Goal: Task Accomplishment & Management: Complete application form

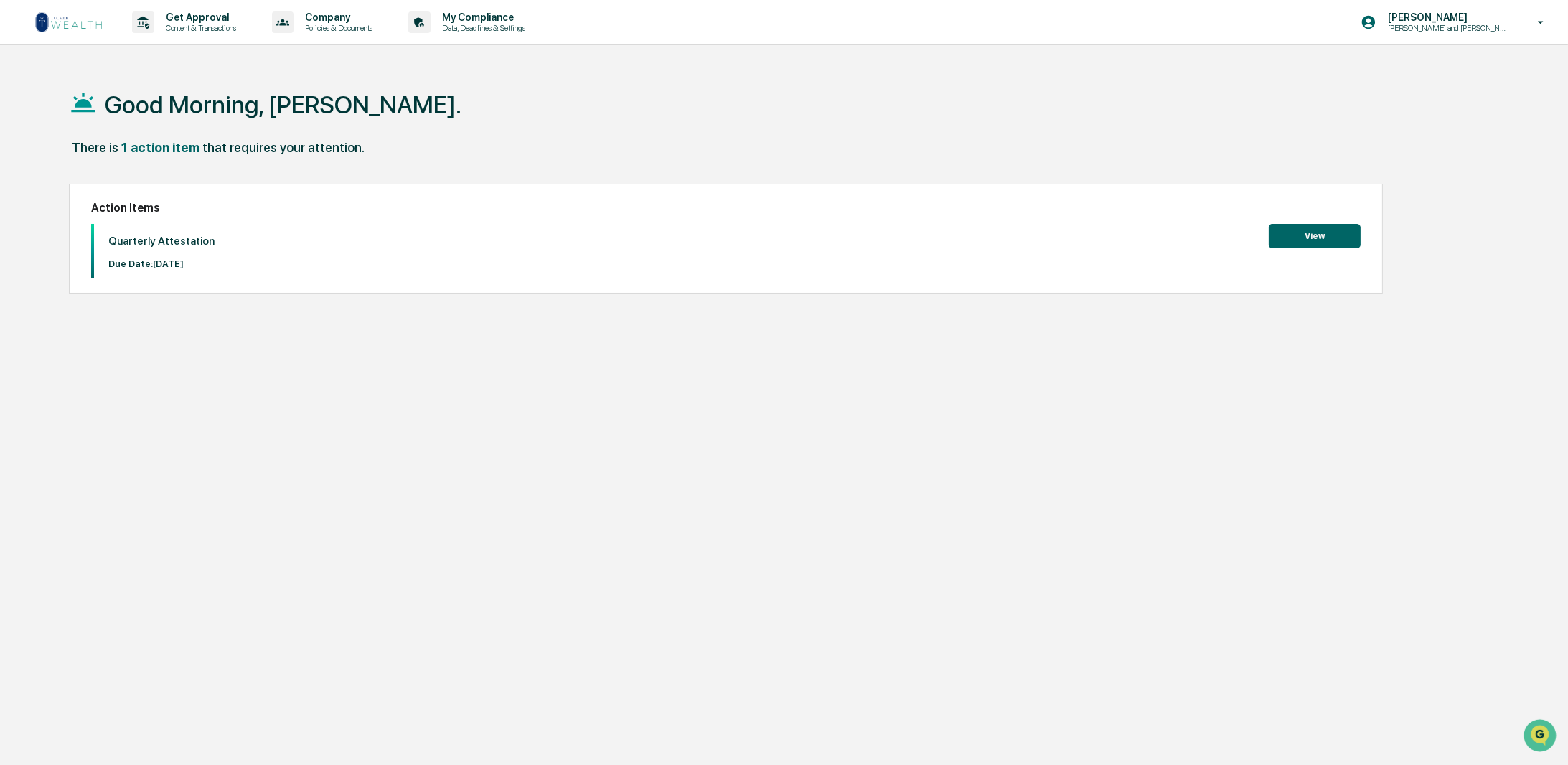
click at [1315, 242] on button "View" at bounding box center [1315, 236] width 92 height 24
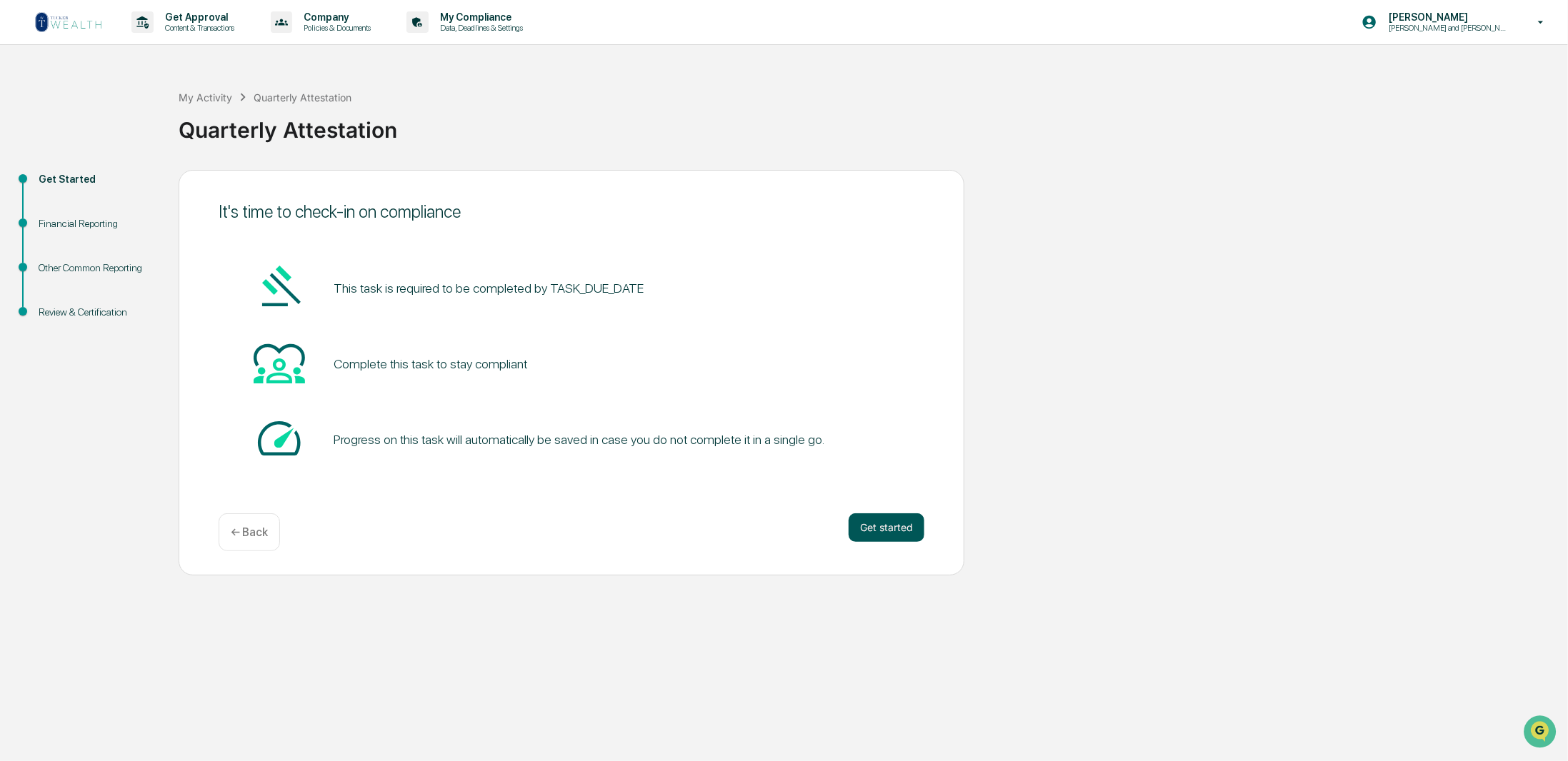
click at [873, 529] on button "Get started" at bounding box center [886, 528] width 76 height 29
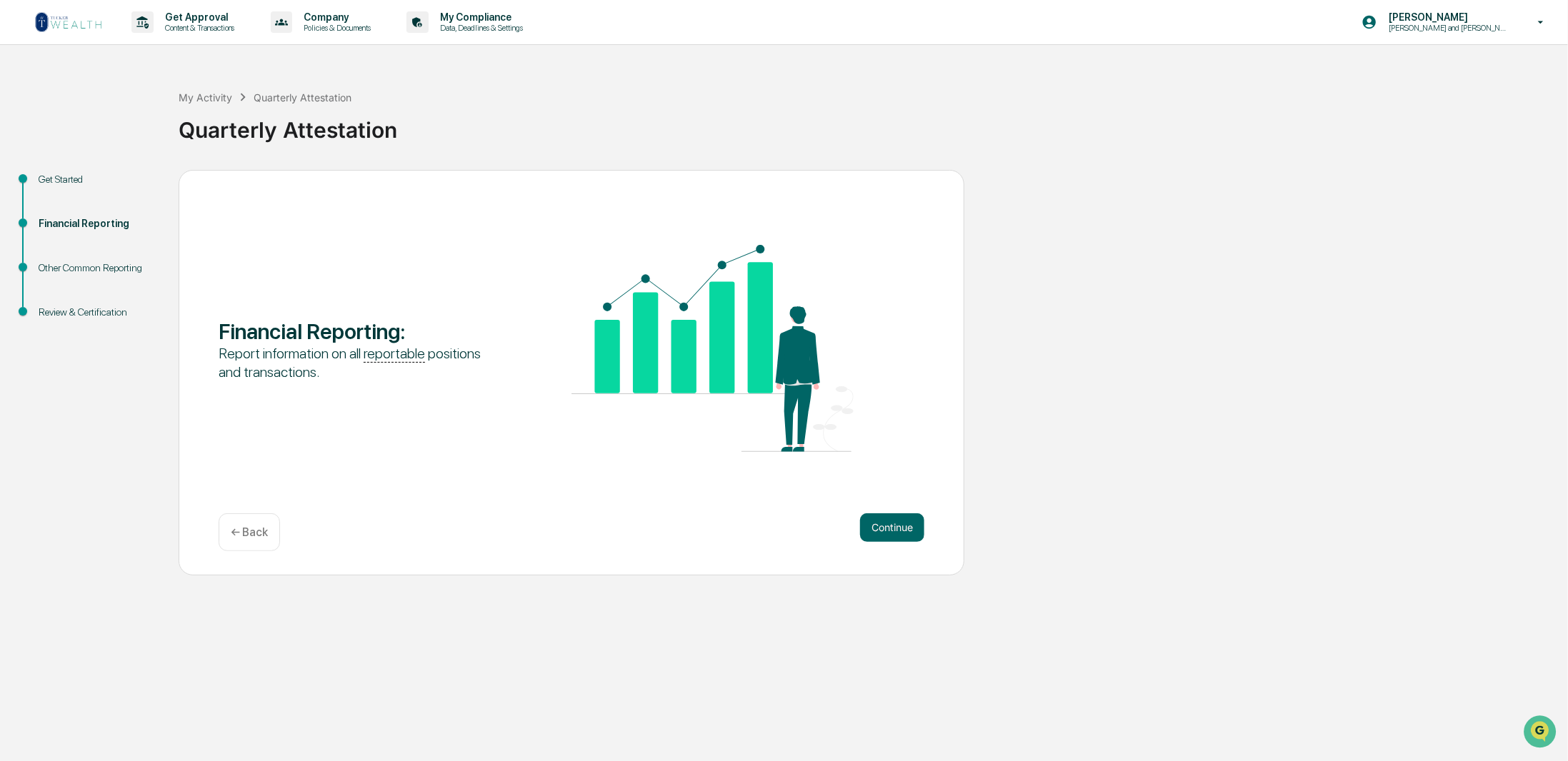
click at [873, 529] on button "Continue" at bounding box center [892, 528] width 64 height 29
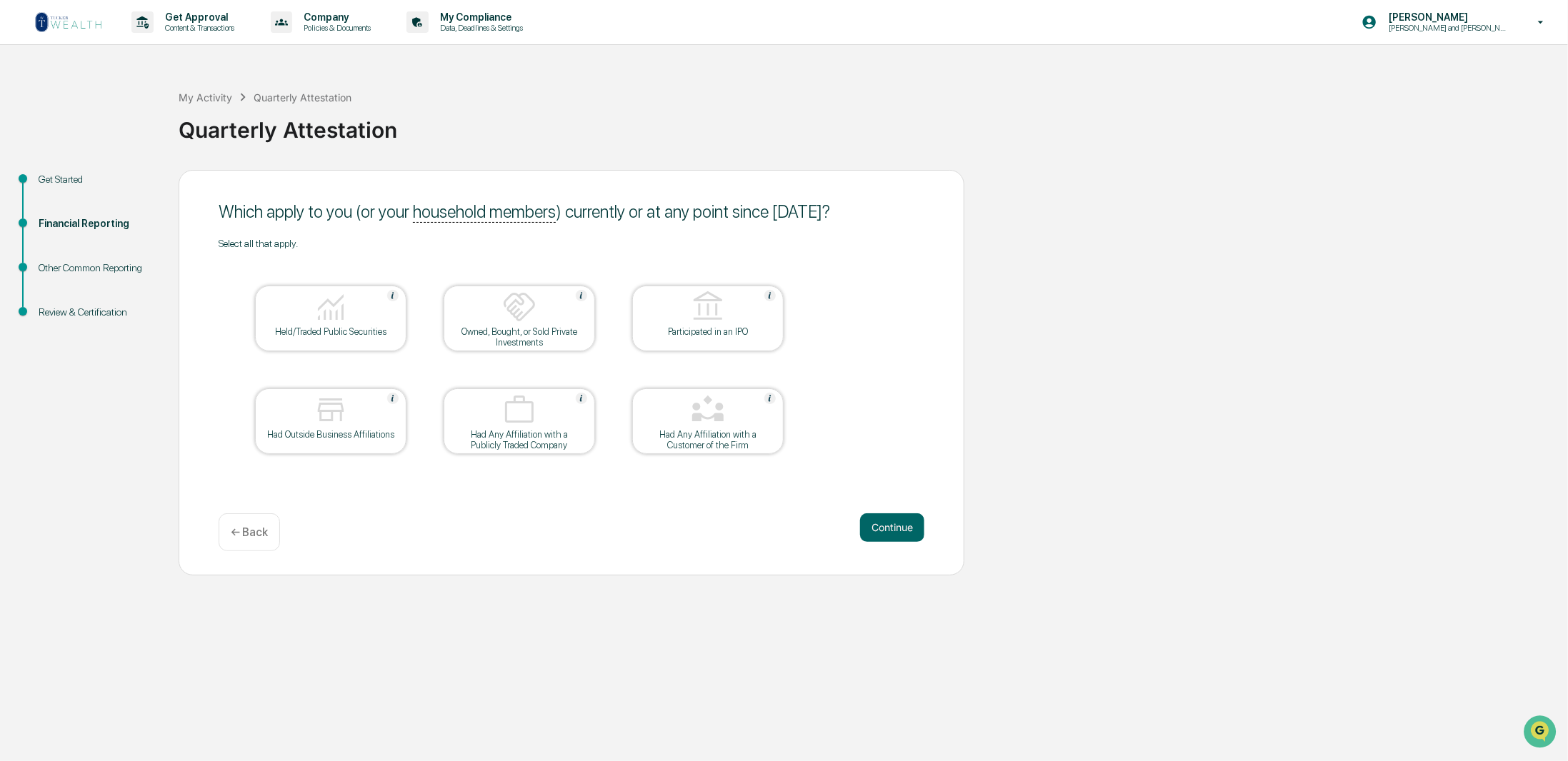
click at [382, 315] on div at bounding box center [331, 308] width 143 height 36
click at [895, 523] on button "Continue" at bounding box center [892, 528] width 64 height 29
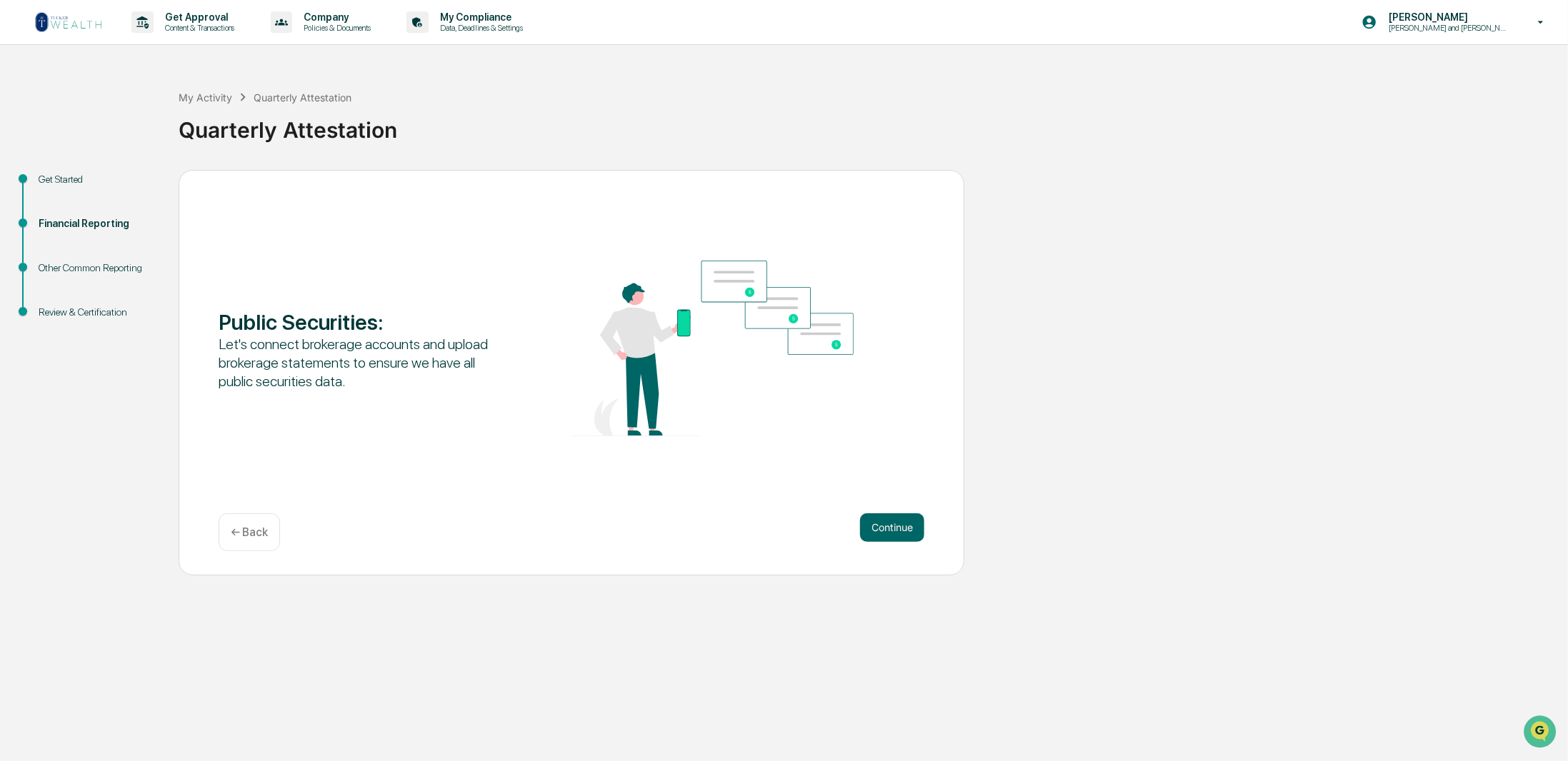
click at [895, 523] on button "Continue" at bounding box center [892, 528] width 64 height 29
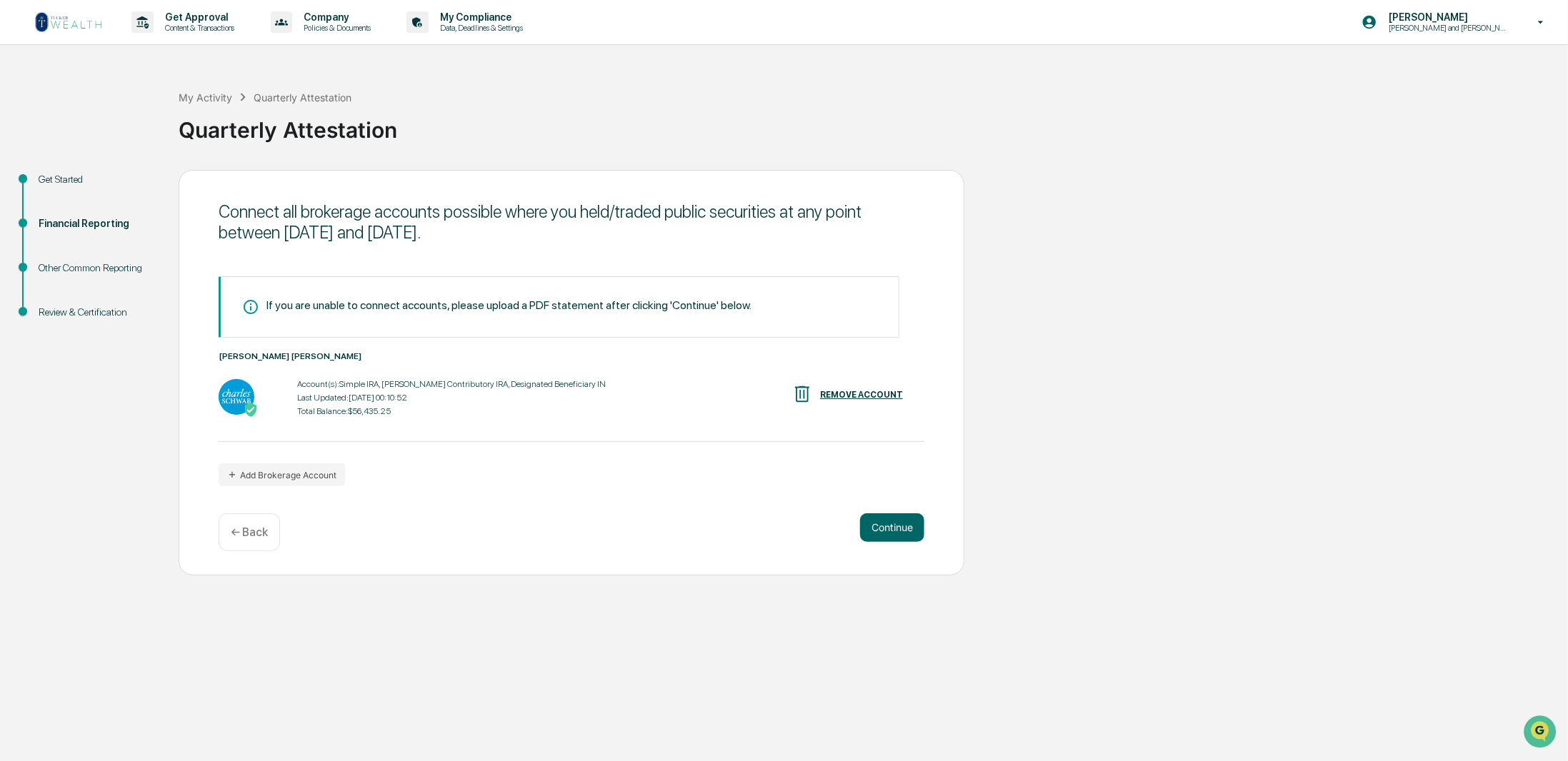
click at [895, 523] on button "Continue" at bounding box center [892, 528] width 64 height 29
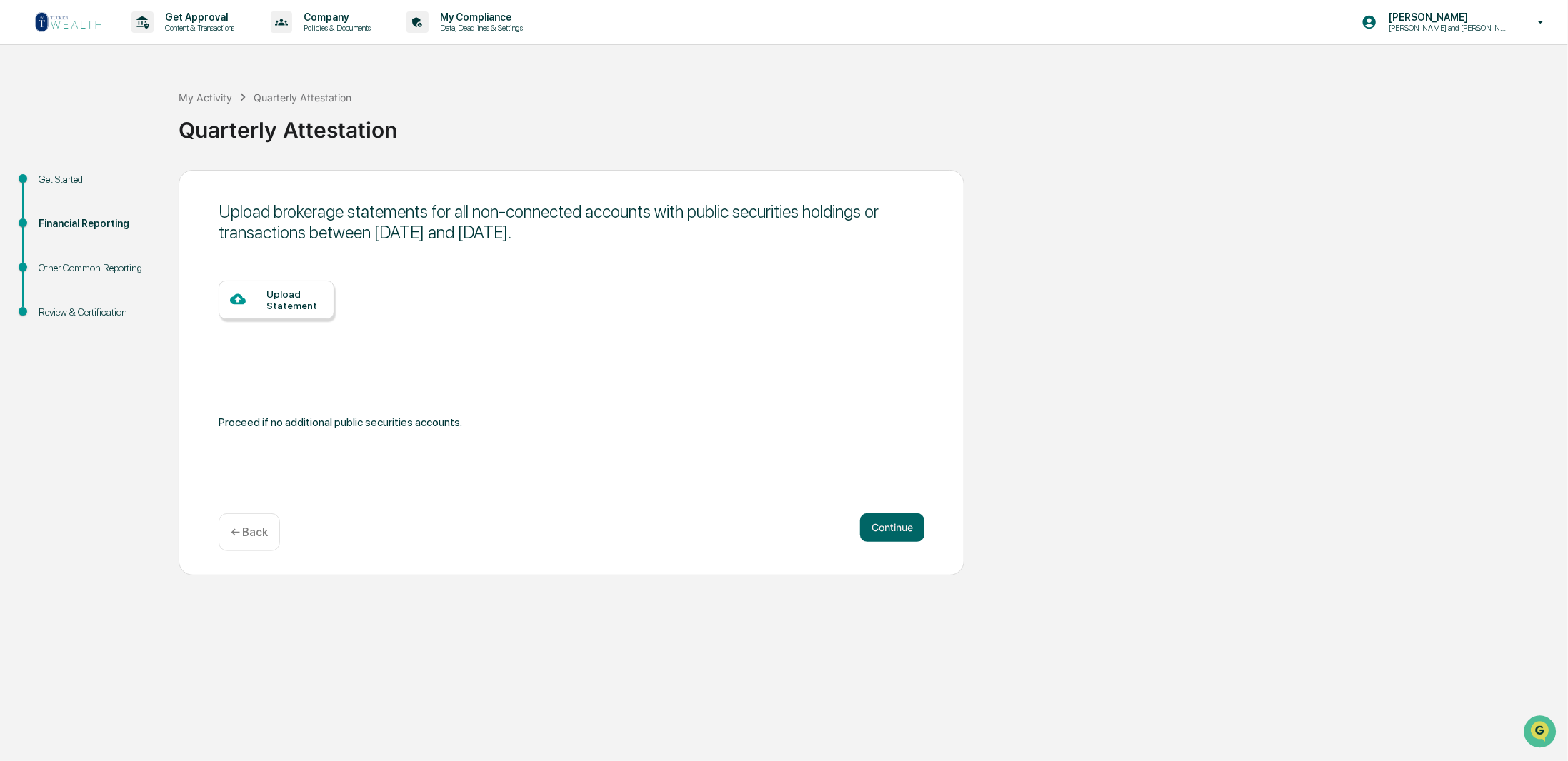
click at [895, 523] on button "Continue" at bounding box center [892, 528] width 64 height 29
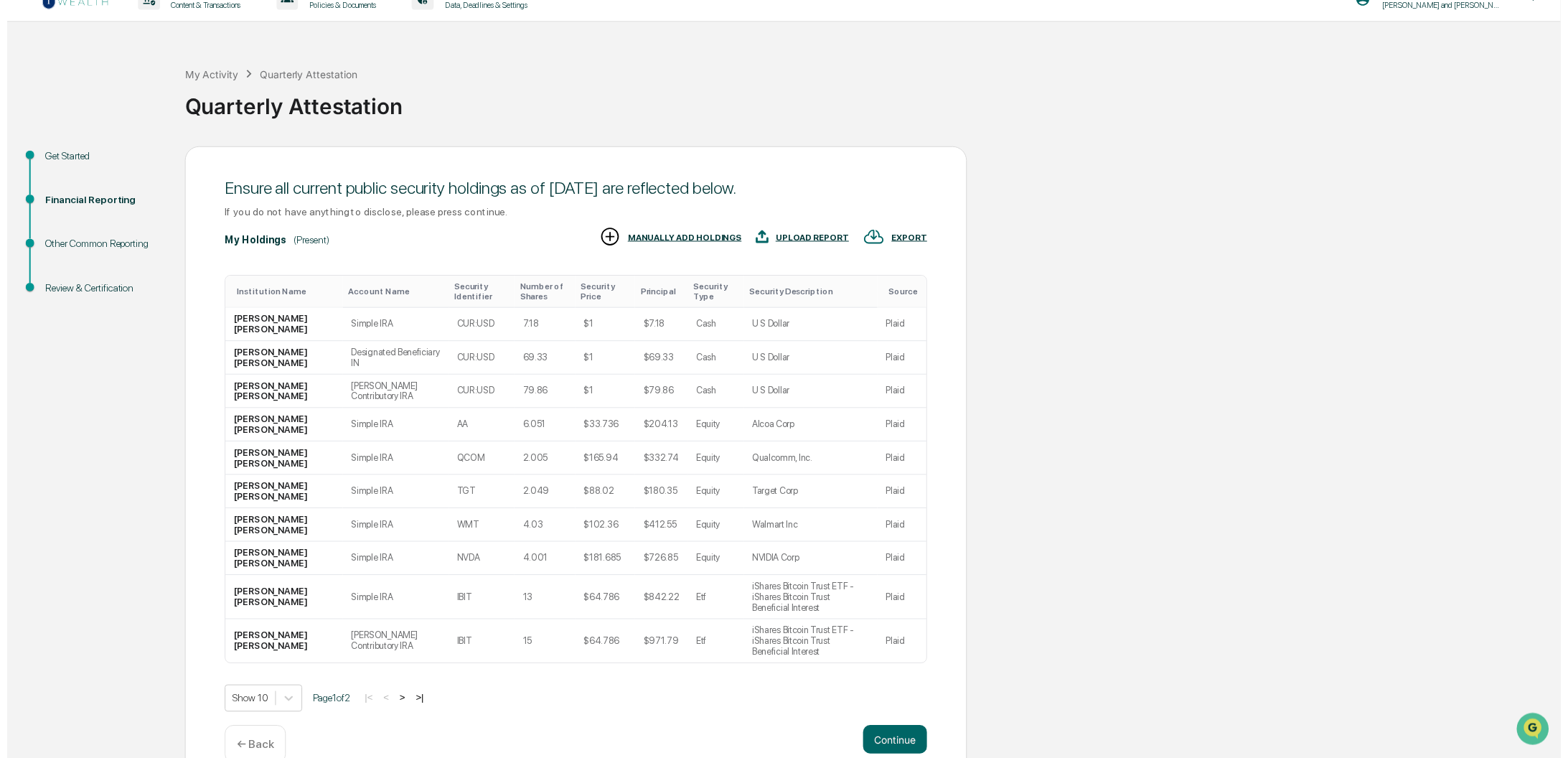
scroll to position [33, 0]
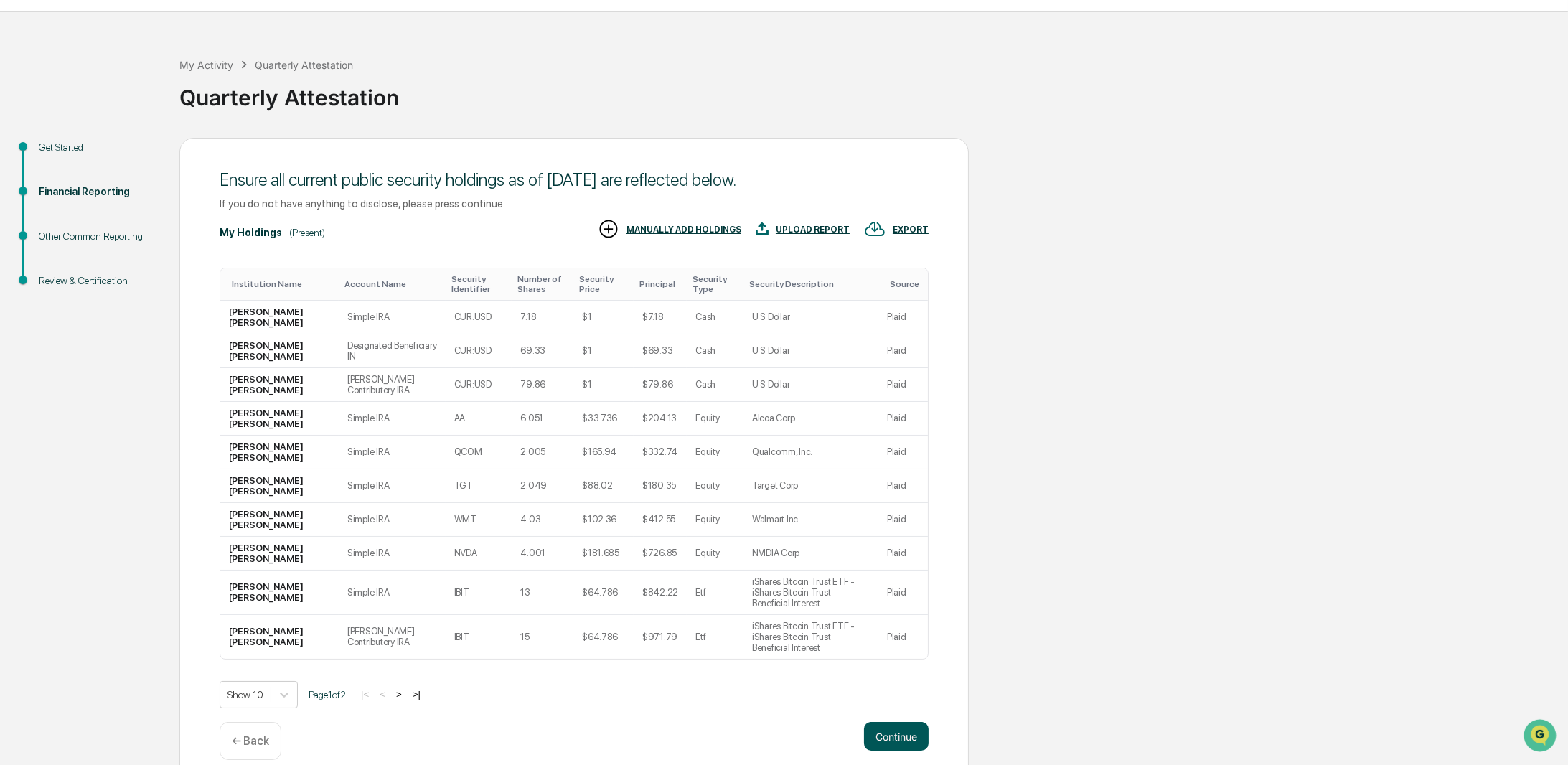
click at [902, 722] on button "Continue" at bounding box center [895, 736] width 64 height 29
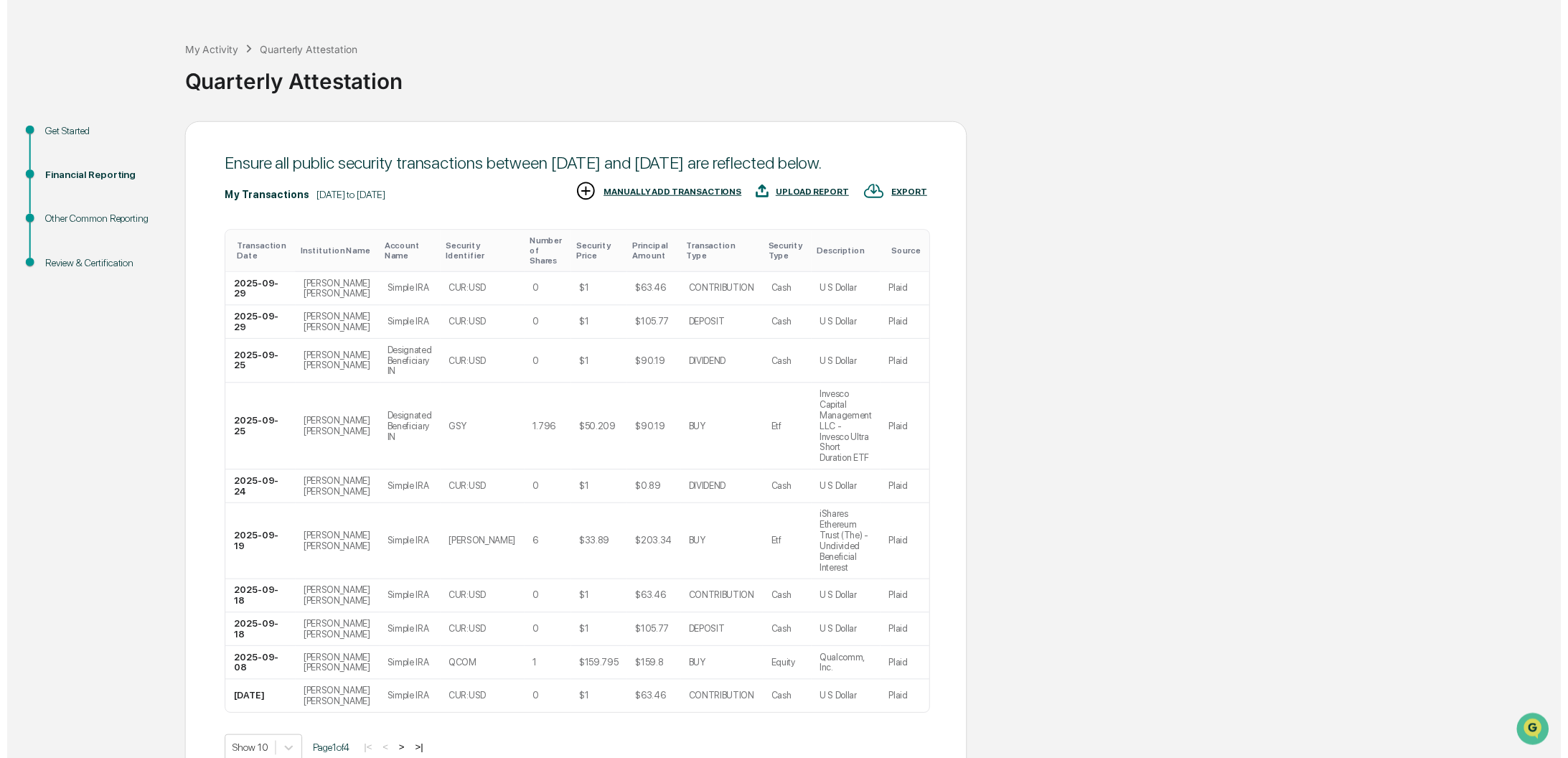
scroll to position [66, 0]
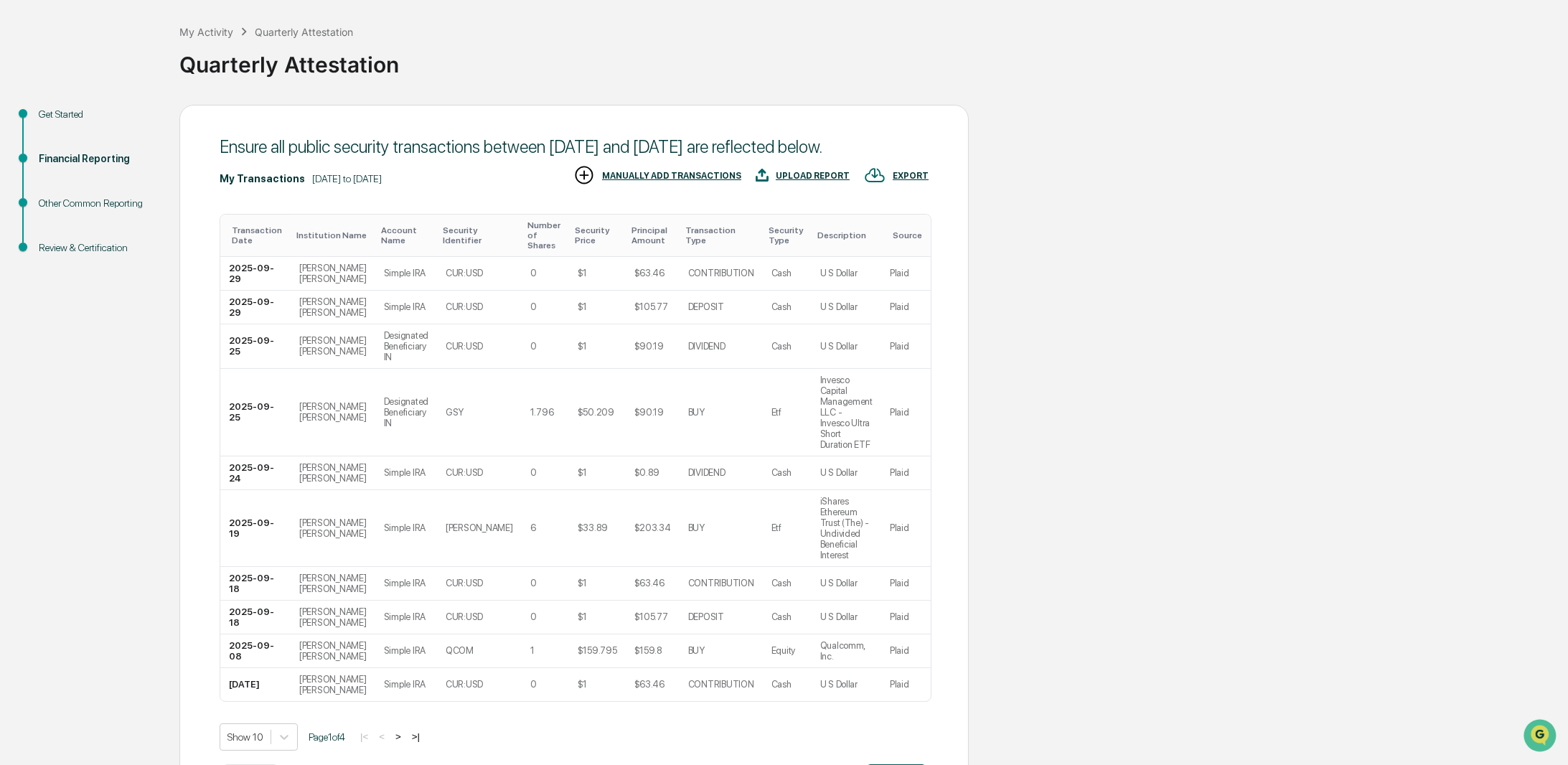
click at [899, 764] on button "Continue" at bounding box center [895, 779] width 64 height 29
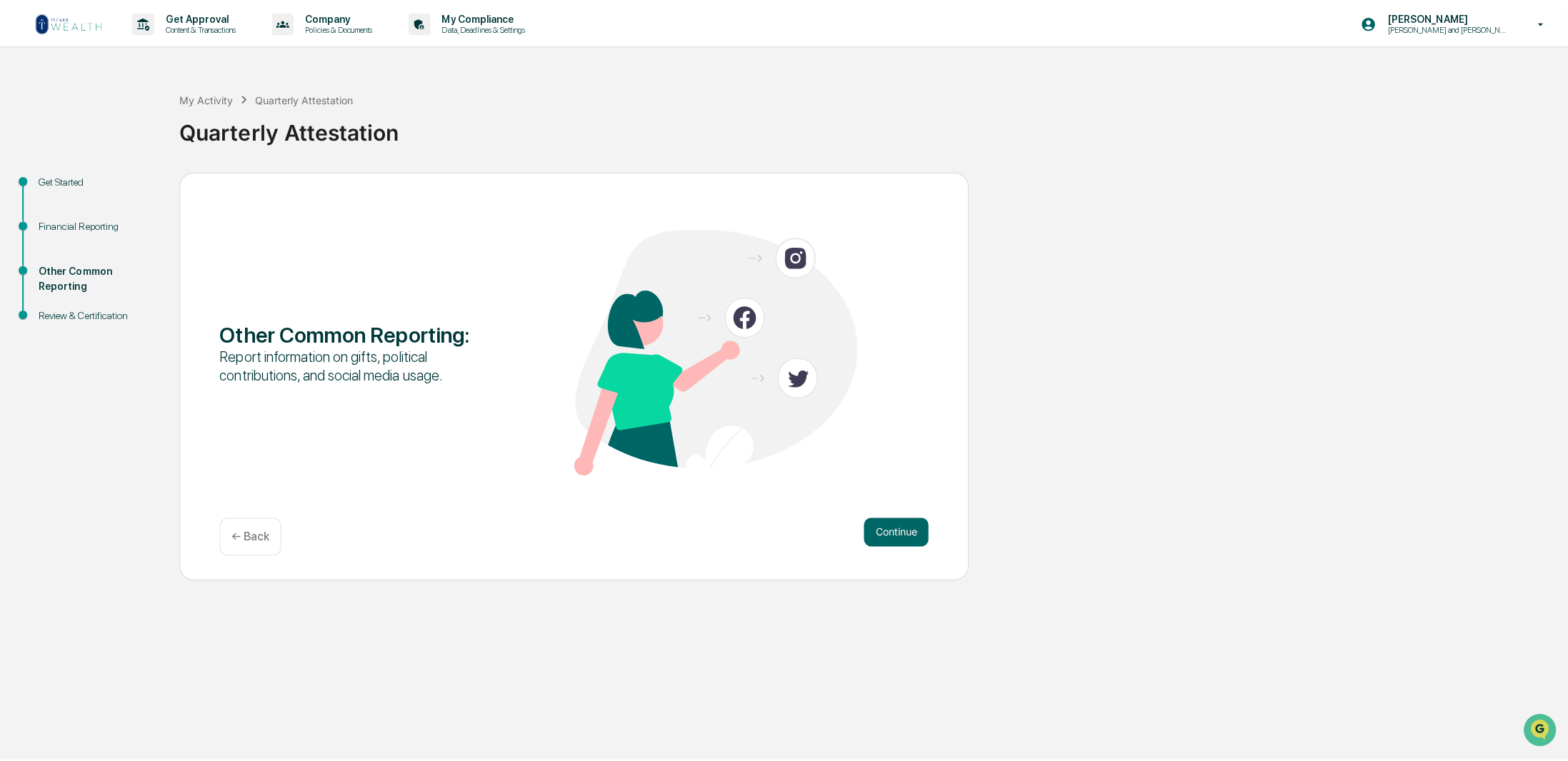
scroll to position [0, 0]
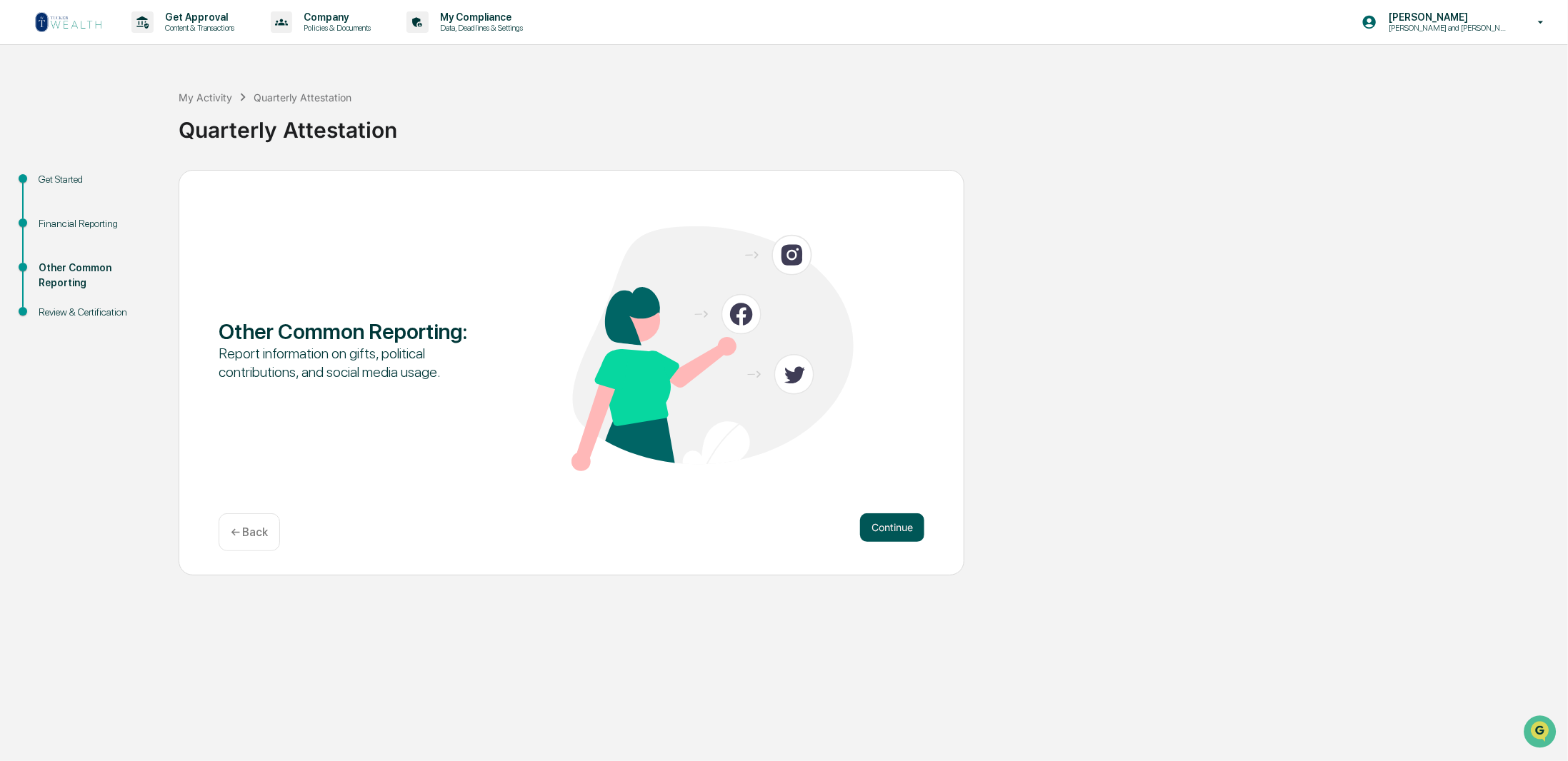
click at [901, 534] on button "Continue" at bounding box center [892, 528] width 64 height 29
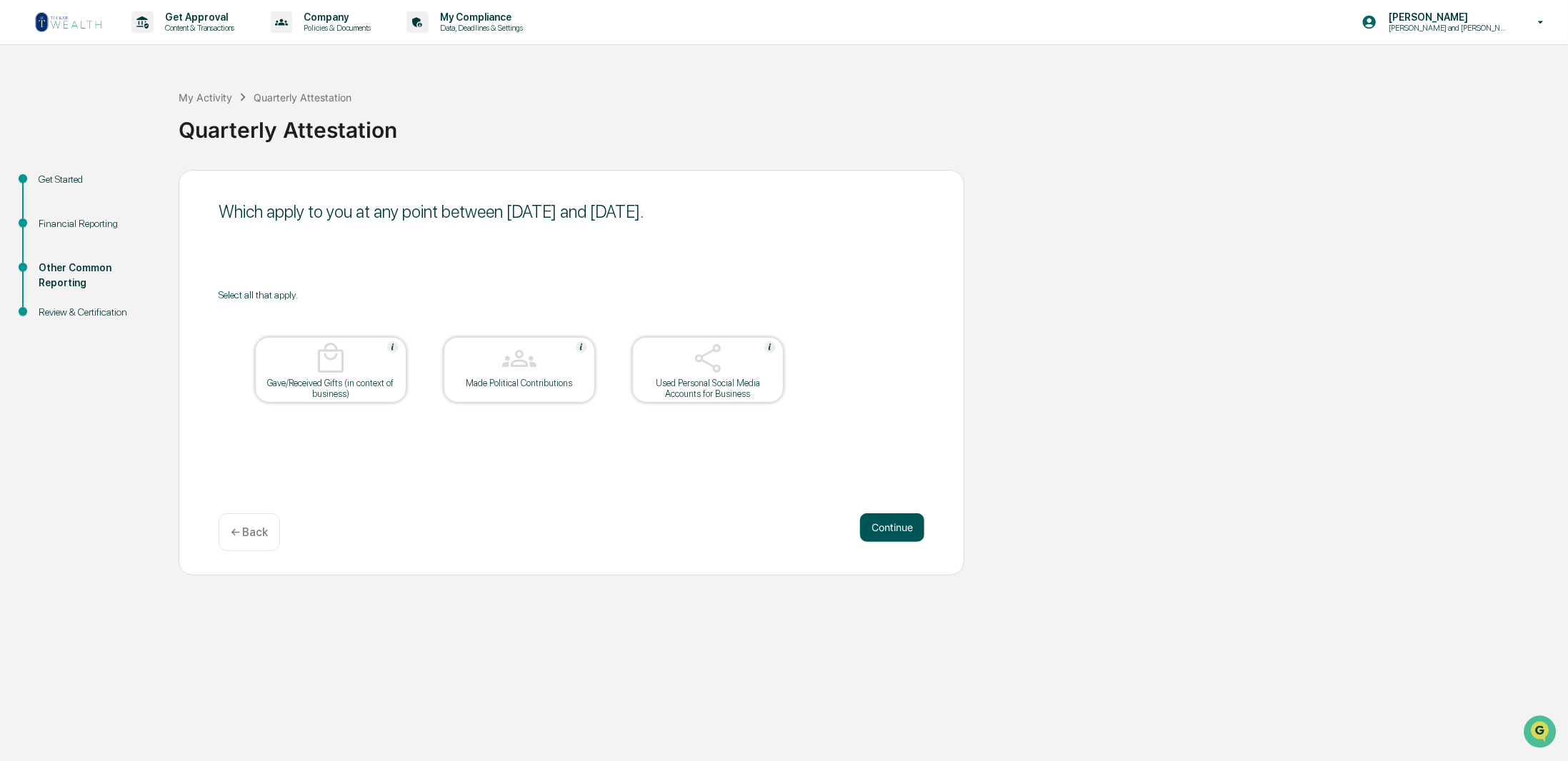
click at [904, 533] on button "Continue" at bounding box center [892, 528] width 64 height 29
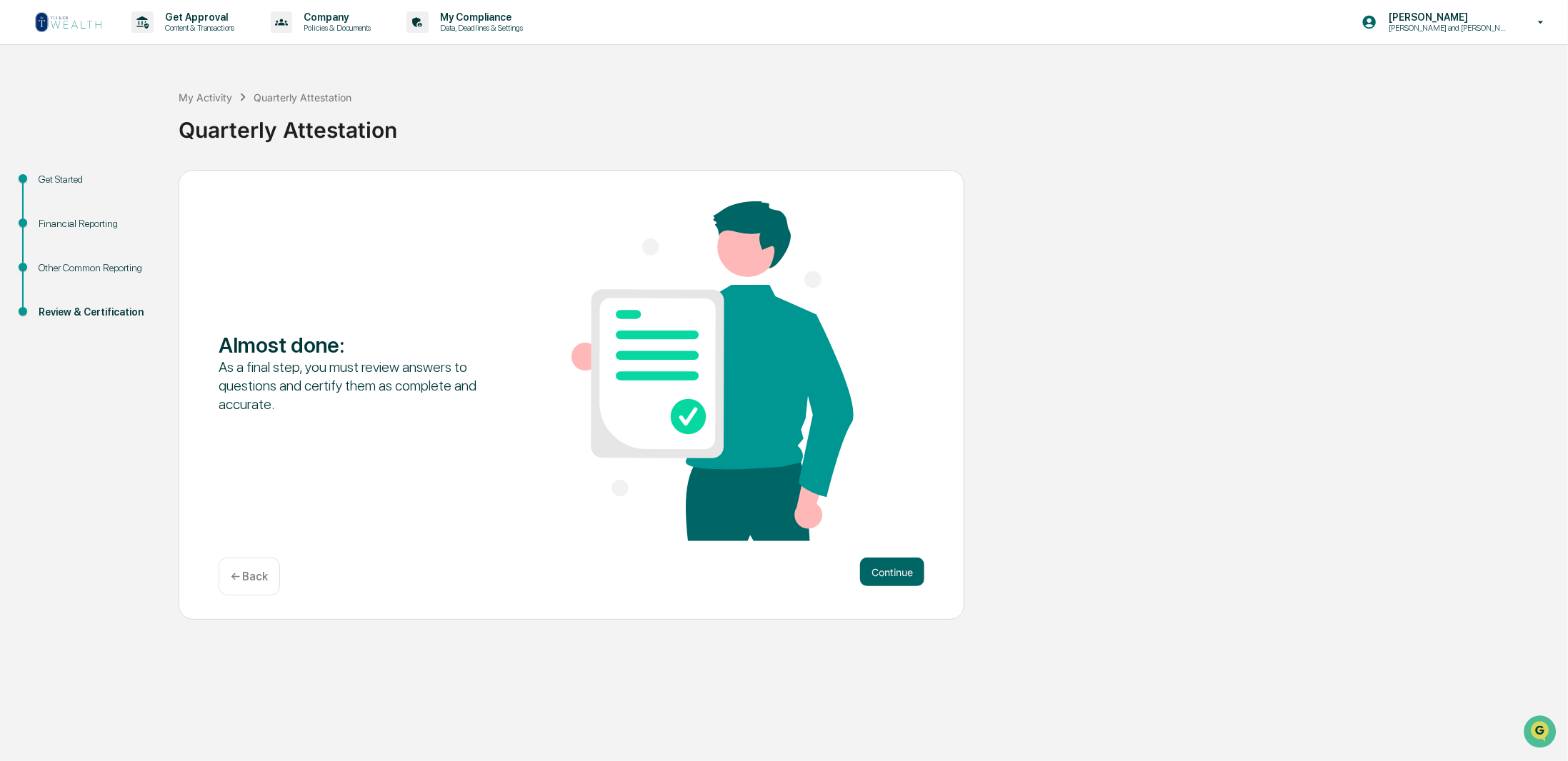
click at [904, 533] on div "Almost done : As a final step, you must review answers to questions and certify…" at bounding box center [572, 373] width 706 height 343
click at [901, 576] on button "Continue" at bounding box center [892, 572] width 64 height 29
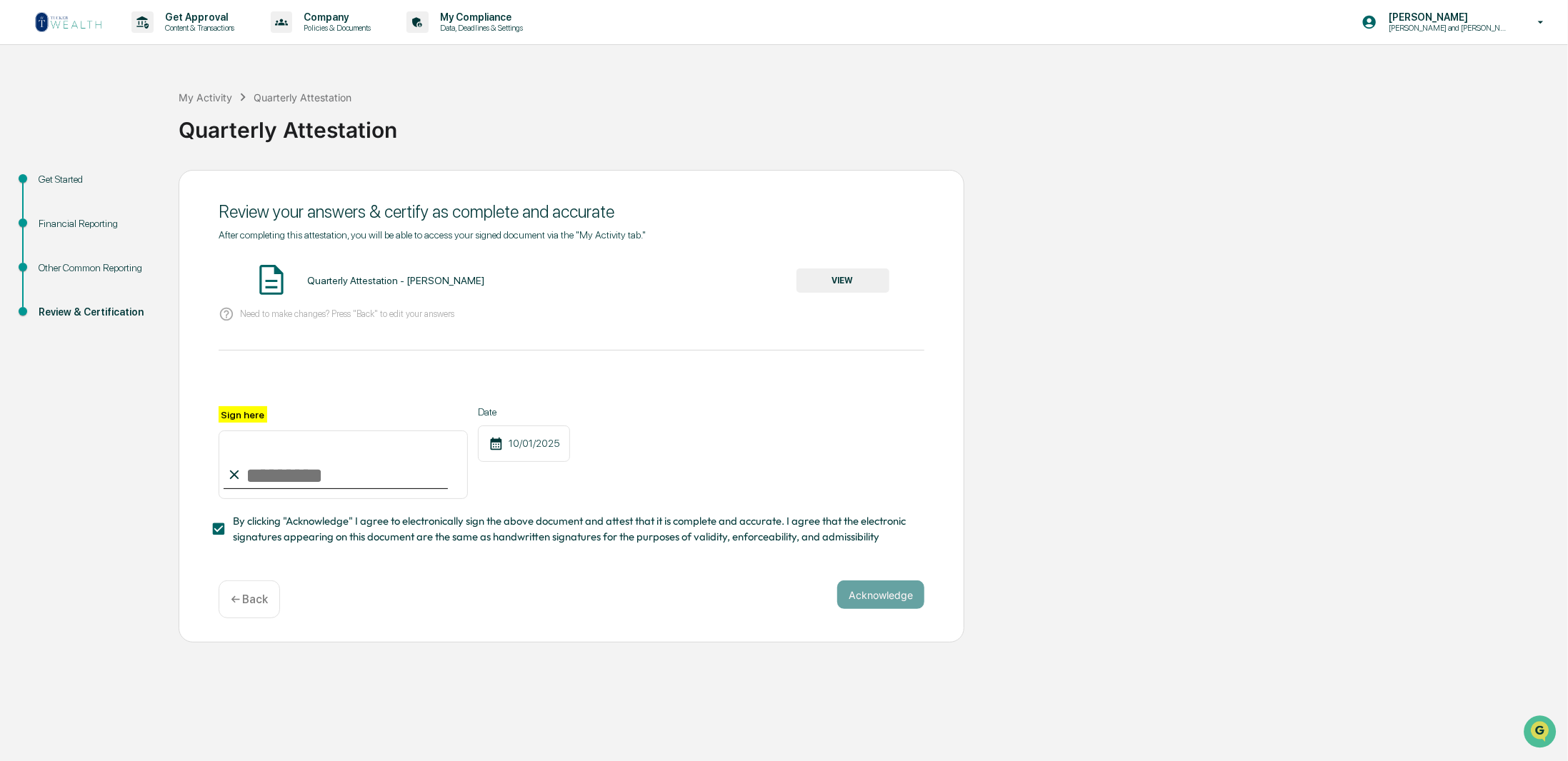
click at [254, 476] on input "Sign here" at bounding box center [343, 465] width 249 height 68
type input "**********"
click at [871, 597] on button "Acknowledge" at bounding box center [881, 595] width 87 height 29
click at [835, 276] on button "VIEW" at bounding box center [843, 280] width 93 height 24
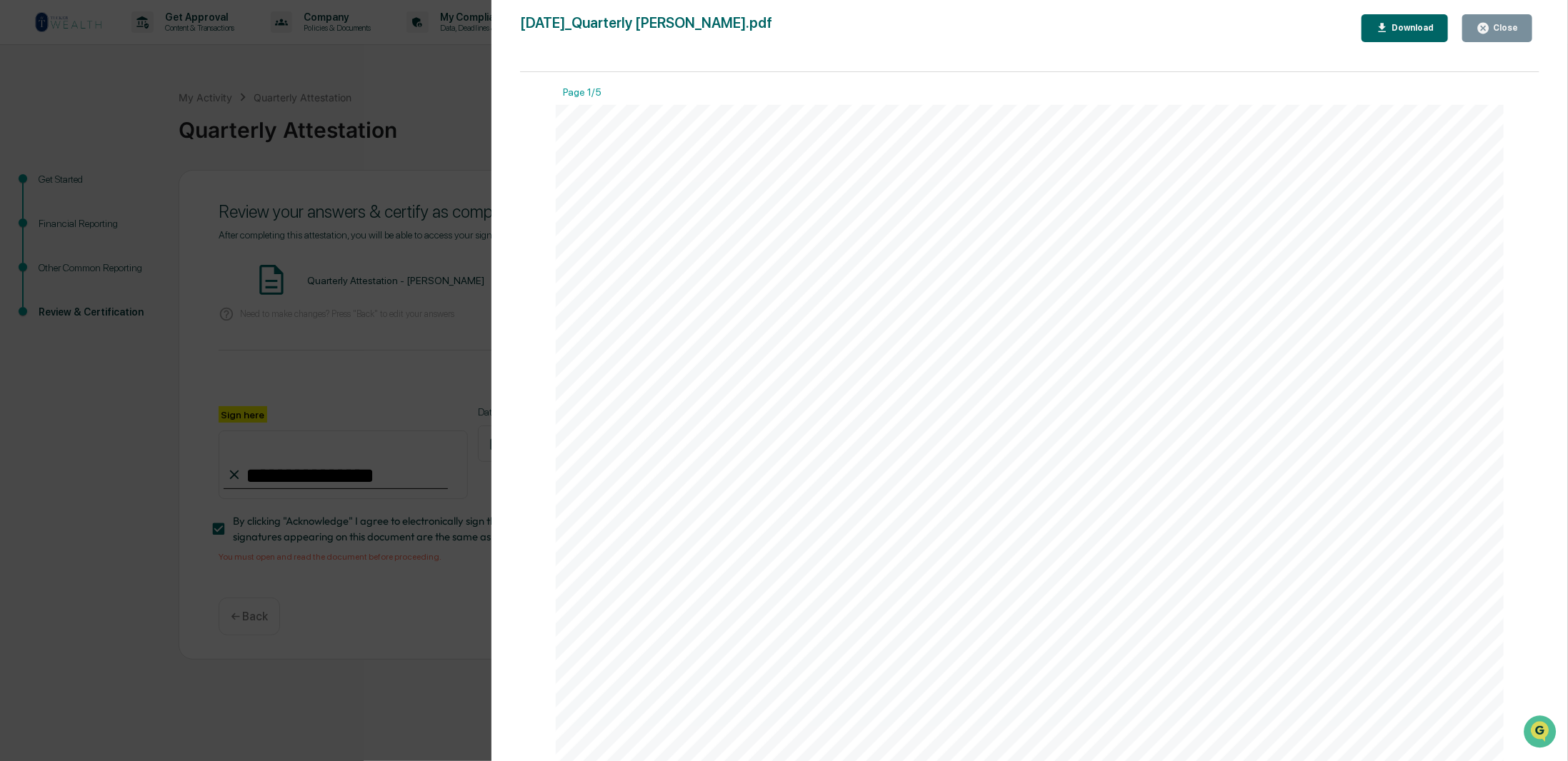
click at [1496, 27] on div "Close" at bounding box center [1504, 27] width 28 height 10
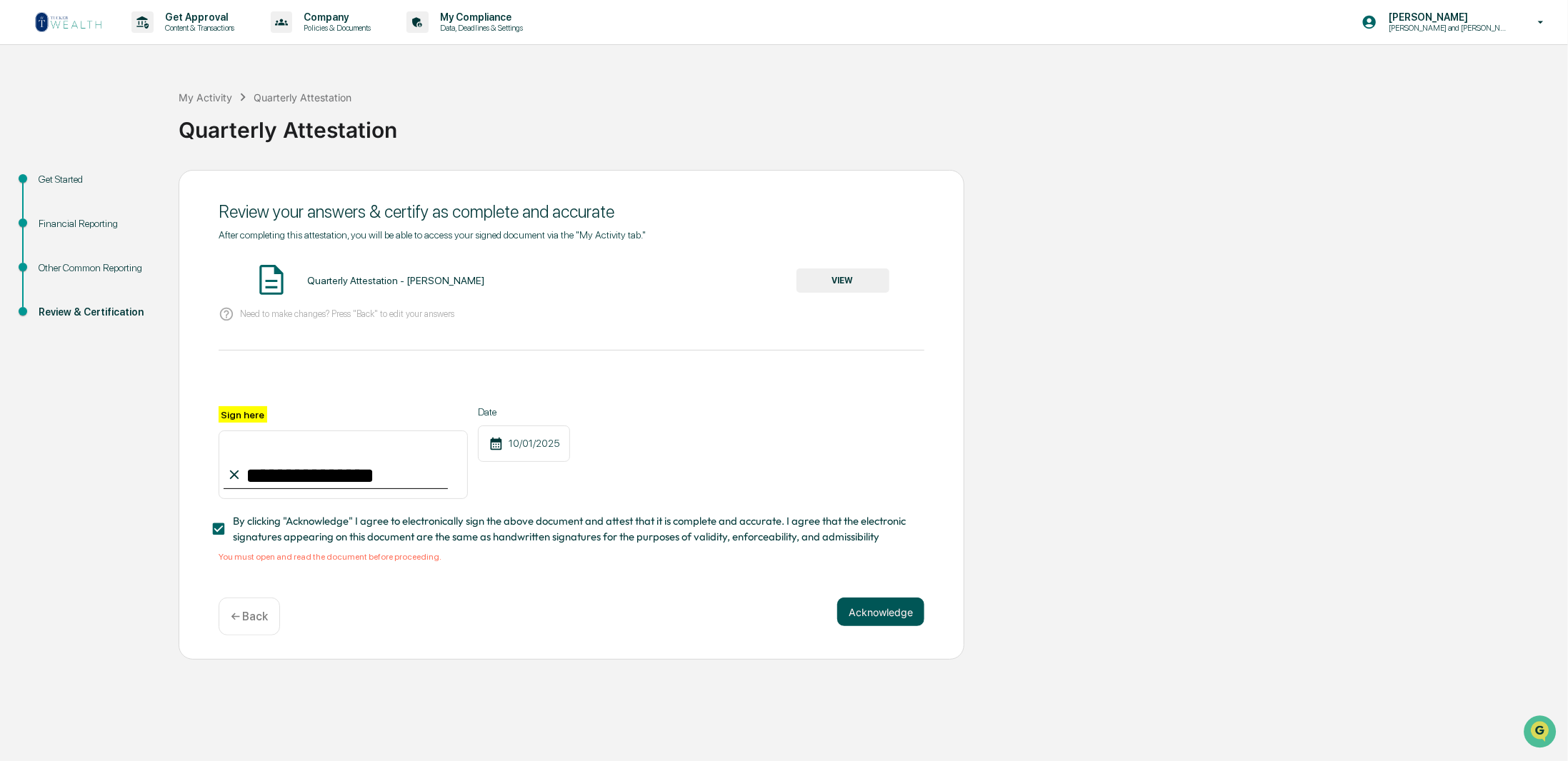
click at [885, 617] on button "Acknowledge" at bounding box center [881, 612] width 87 height 29
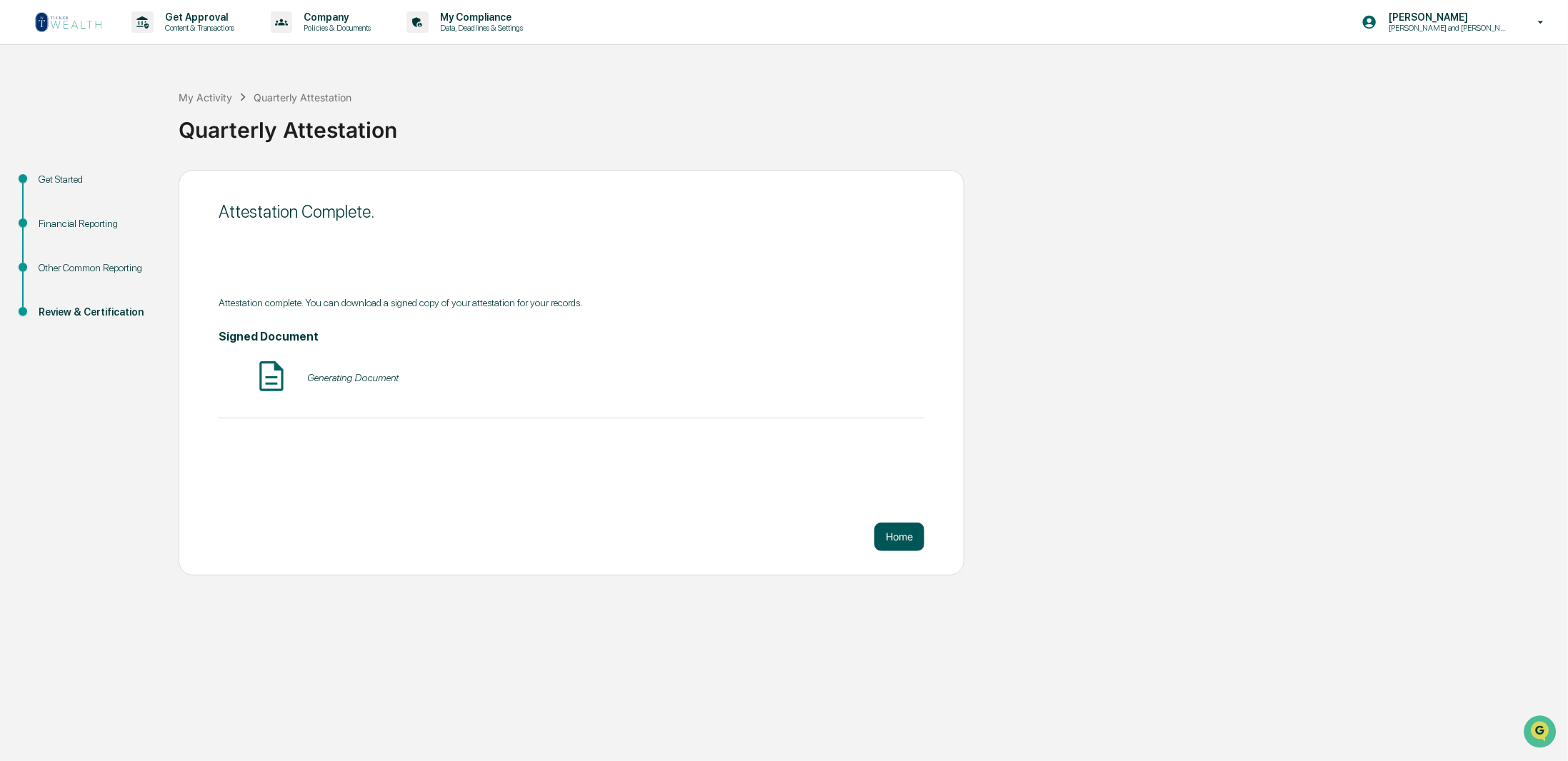
click at [904, 537] on button "Home" at bounding box center [899, 537] width 50 height 29
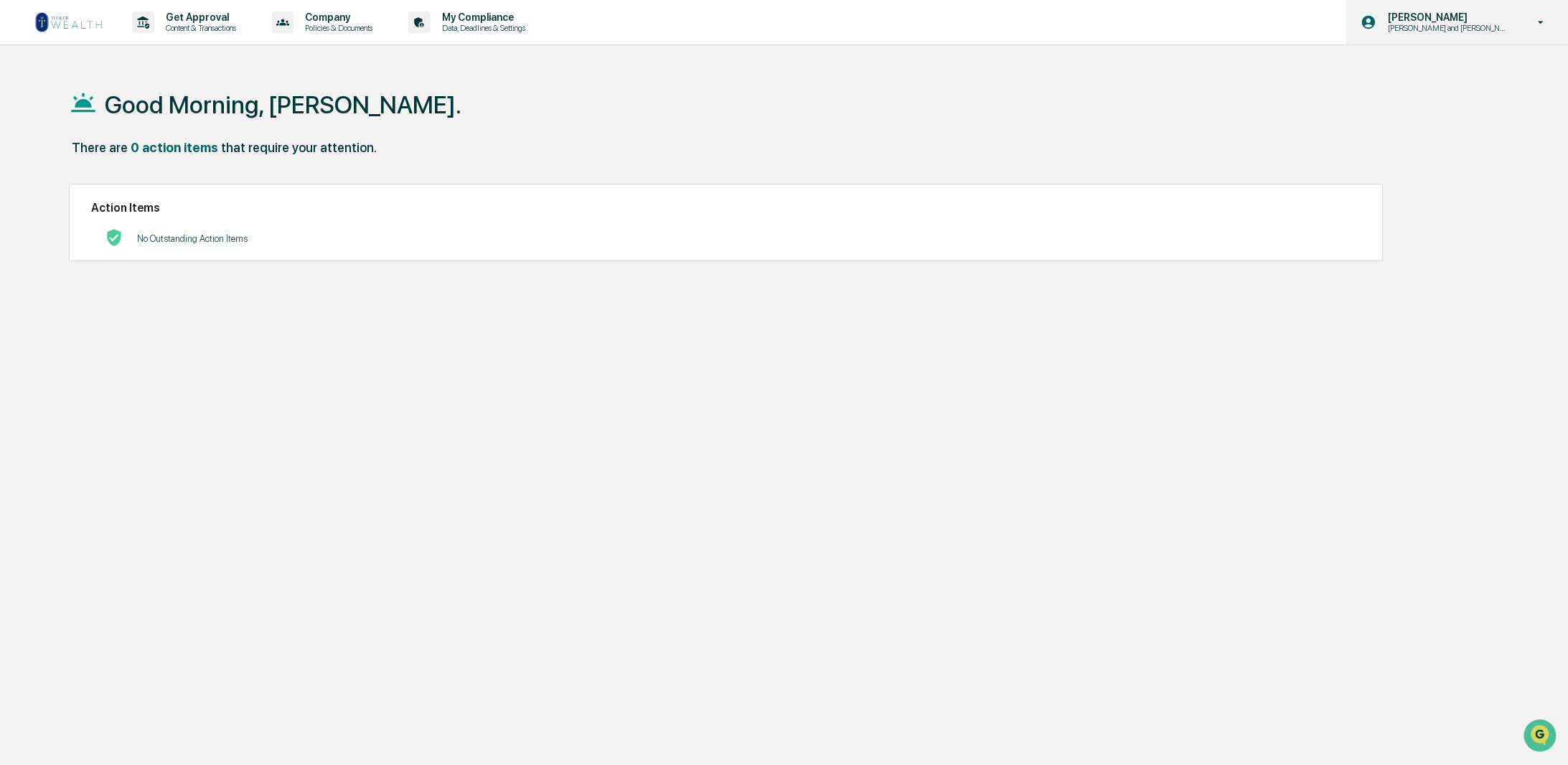
click at [1495, 10] on div "[PERSON_NAME] [PERSON_NAME] and [PERSON_NAME] Onboarding" at bounding box center [1456, 22] width 221 height 45
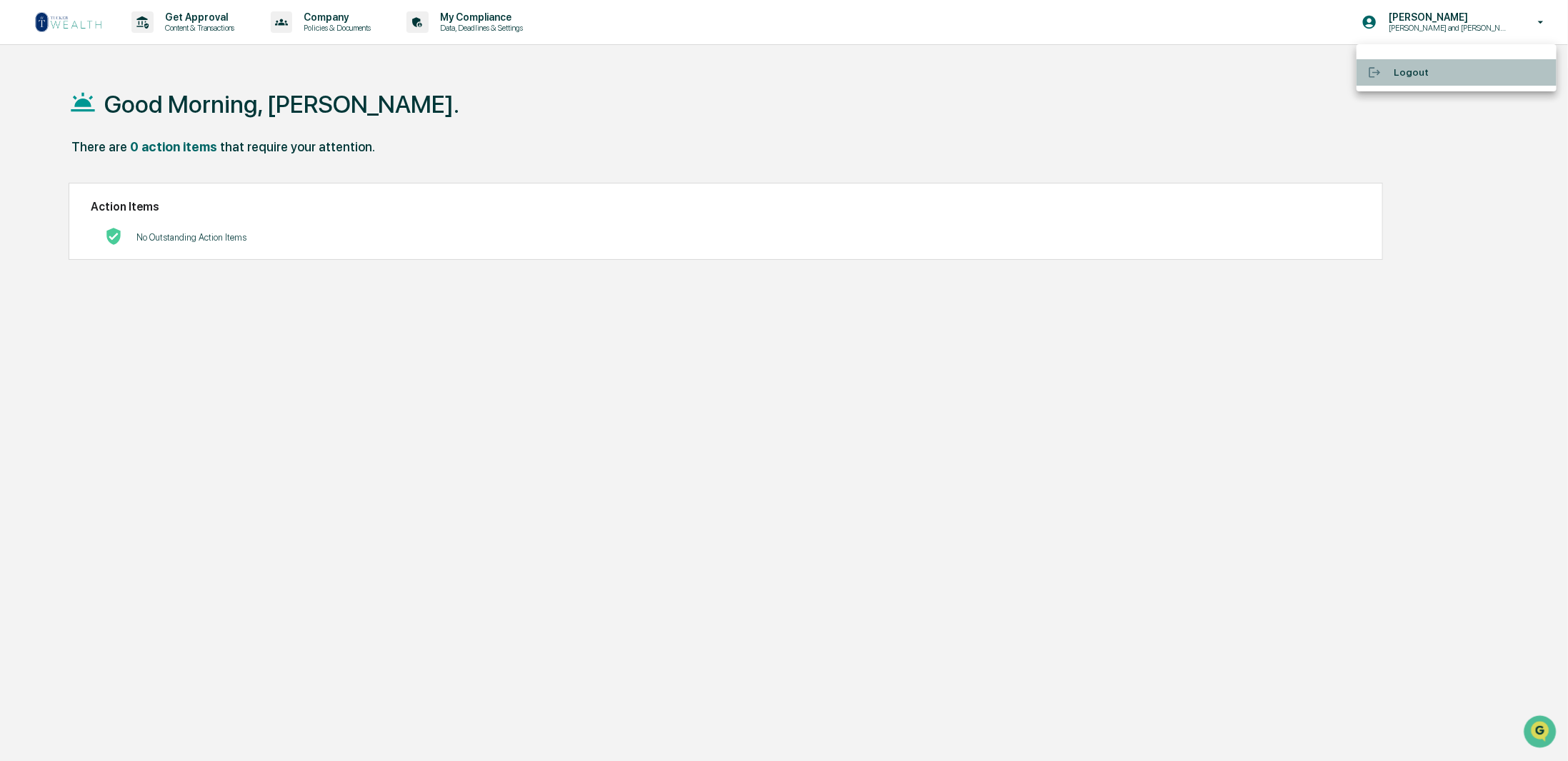
click at [1425, 75] on li "Logout" at bounding box center [1457, 72] width 200 height 26
